Goal: Task Accomplishment & Management: Complete application form

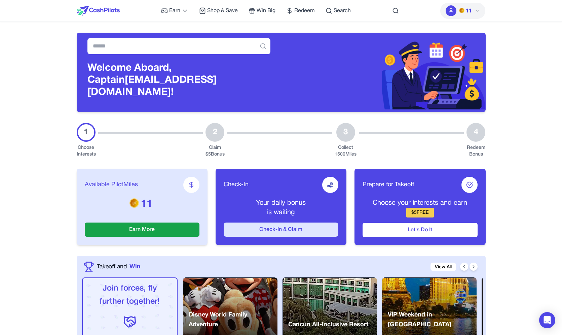
click at [284, 223] on button "Check-In & Claim" at bounding box center [281, 229] width 115 height 14
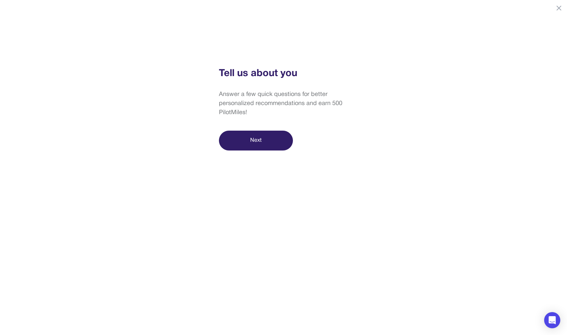
click at [263, 146] on button "Next" at bounding box center [256, 141] width 74 height 20
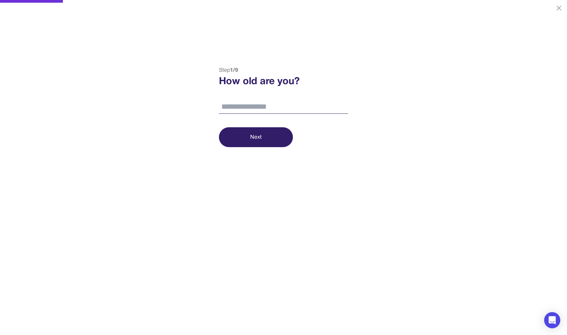
click at [272, 114] on div "Step 1 / 9 How old are you? Next" at bounding box center [284, 106] width 136 height 81
click at [271, 112] on input "number" at bounding box center [283, 107] width 129 height 14
click at [162, 9] on div "Step 1 / 9 How old are you? Next" at bounding box center [283, 73] width 567 height 147
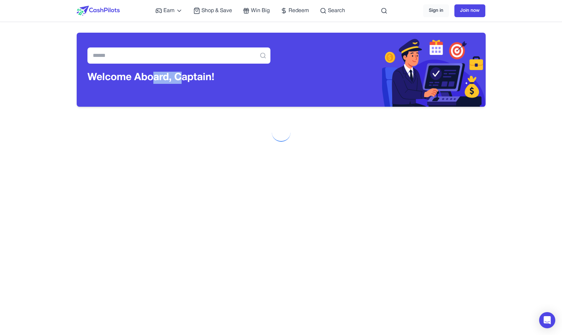
drag, startPoint x: 153, startPoint y: 73, endPoint x: 182, endPoint y: 78, distance: 29.1
click at [182, 78] on h3 "Welcome Aboard, Captain !" at bounding box center [179, 78] width 183 height 12
drag, startPoint x: 197, startPoint y: 79, endPoint x: 128, endPoint y: 75, distance: 68.8
click at [128, 75] on h3 "Welcome Aboard, Captain !" at bounding box center [179, 78] width 183 height 12
click at [102, 78] on h3 "Welcome Aboard, Captain !" at bounding box center [179, 78] width 183 height 12
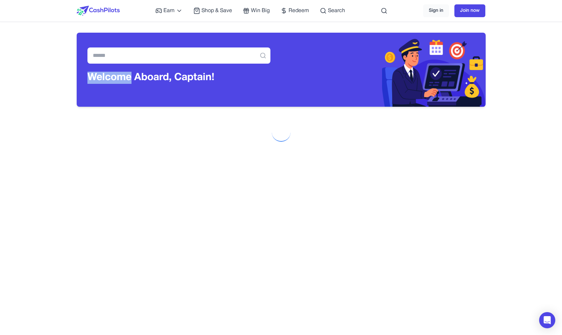
click at [102, 78] on h3 "Welcome Aboard, Captain !" at bounding box center [179, 78] width 183 height 12
click at [228, 84] on div "Welcome Aboard, Captain !" at bounding box center [179, 82] width 183 height 20
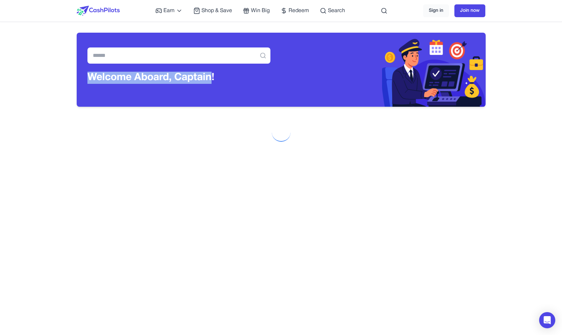
click at [225, 73] on h3 "Welcome Aboard, Captain !" at bounding box center [179, 78] width 183 height 12
click at [101, 9] on img at bounding box center [98, 11] width 43 height 10
